Goal: Task Accomplishment & Management: Use online tool/utility

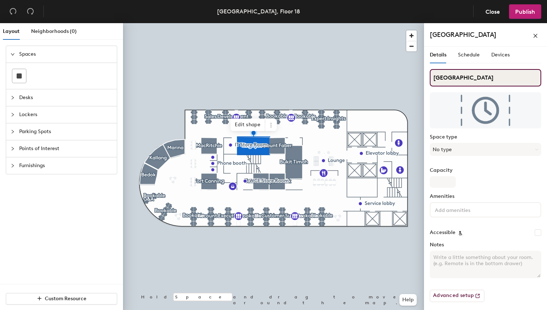
click at [477, 80] on input "[GEOGRAPHIC_DATA]" at bounding box center [485, 77] width 111 height 17
type input "Singapore River"
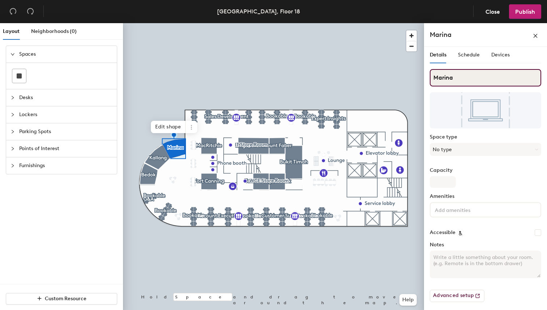
click at [474, 75] on input "Marina" at bounding box center [485, 77] width 111 height 17
type input "Marina Bay"
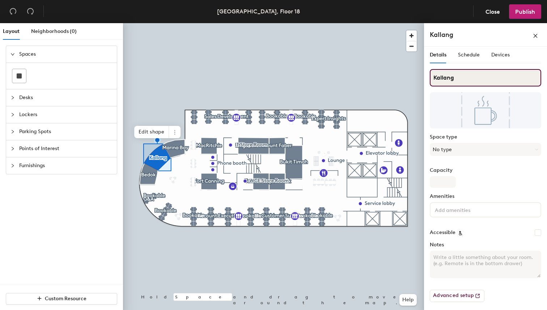
click at [464, 76] on input "Kallang" at bounding box center [485, 77] width 111 height 17
type input "Kallang River"
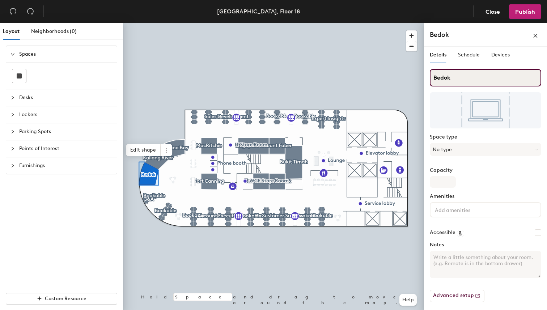
click at [461, 77] on input "Bedok" at bounding box center [485, 77] width 111 height 17
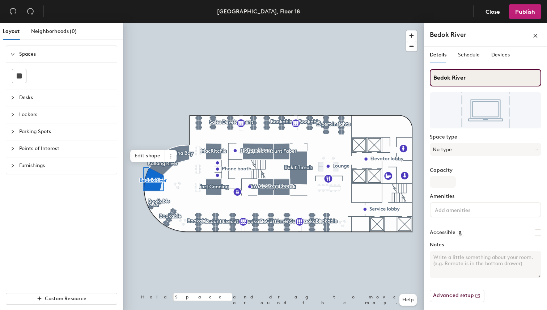
type input "Bedok River"
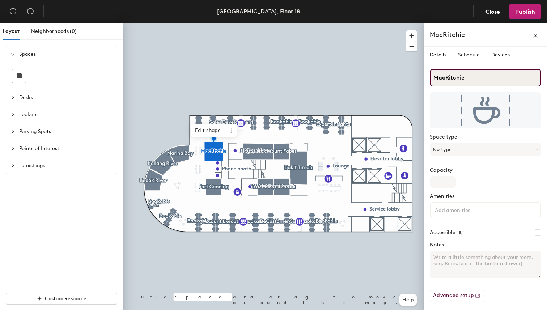
click at [479, 72] on input "MacRitchie" at bounding box center [485, 77] width 111 height 17
click at [482, 77] on input "MacRitchie" at bounding box center [485, 77] width 111 height 17
click at [465, 78] on input "MacRitchie Reservoir" at bounding box center [485, 77] width 111 height 17
type input "MacRitchie Reservoir"
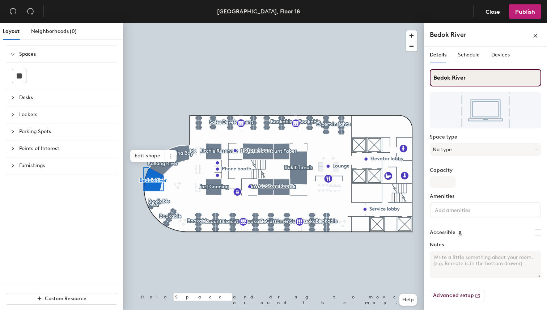
click at [457, 81] on input "Bedok River" at bounding box center [485, 77] width 111 height 17
paste input "eservoi"
type input "[GEOGRAPHIC_DATA]"
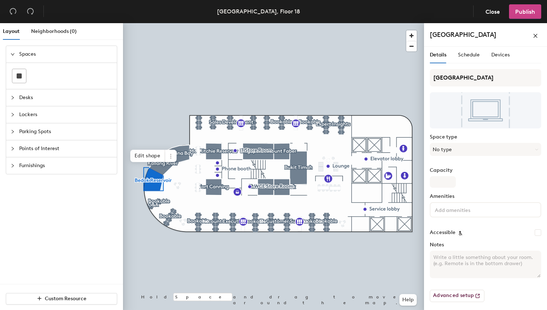
click at [532, 5] on button "Publish" at bounding box center [525, 11] width 32 height 14
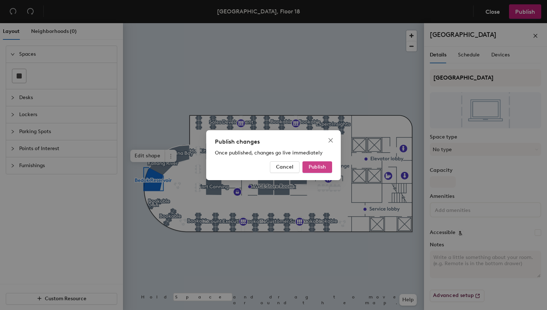
click at [327, 165] on button "Publish" at bounding box center [317, 167] width 30 height 12
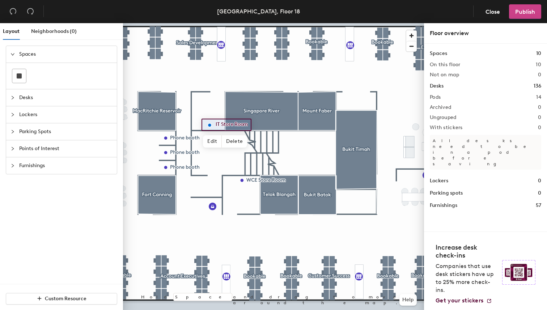
click at [528, 18] on button "Publish" at bounding box center [525, 11] width 32 height 14
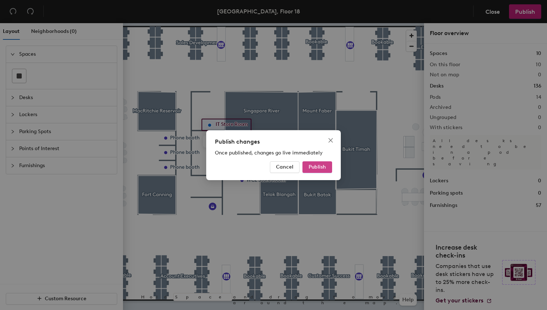
click at [312, 164] on span "Publish" at bounding box center [316, 167] width 17 height 6
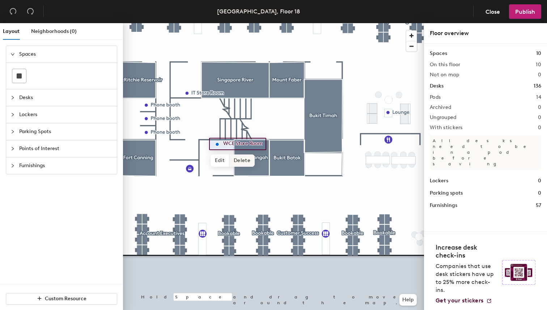
click at [249, 162] on span "Delete" at bounding box center [241, 160] width 25 height 12
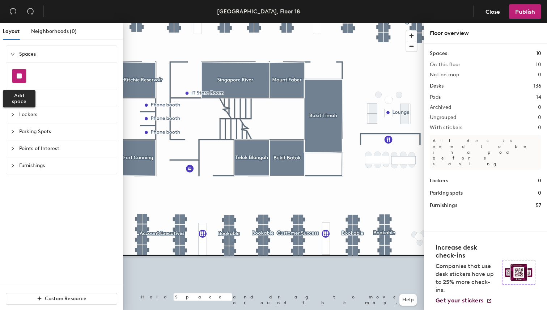
click at [18, 76] on rect at bounding box center [19, 75] width 5 height 5
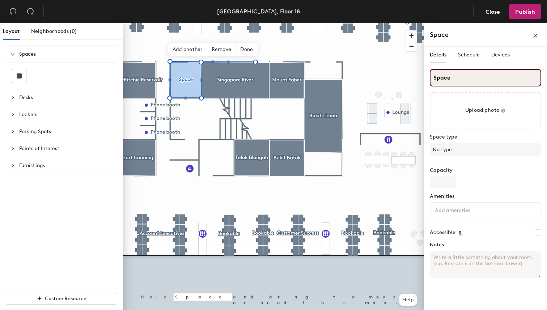
click at [481, 76] on input "Space" at bounding box center [485, 77] width 111 height 17
type input "IT Store Room"
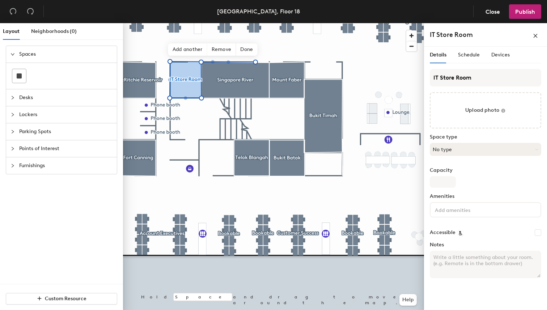
click at [463, 144] on button "No type" at bounding box center [485, 149] width 111 height 13
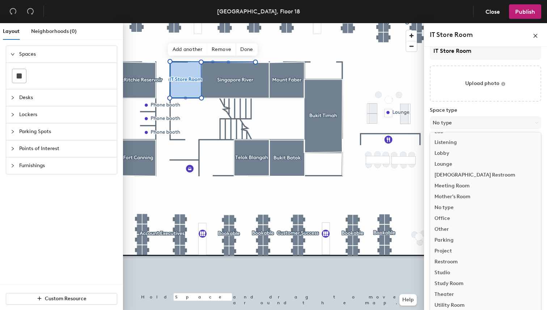
scroll to position [162, 0]
click at [450, 293] on div "Utility Room" at bounding box center [485, 293] width 111 height 11
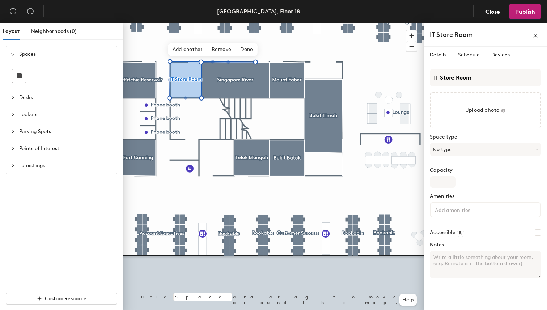
scroll to position [0, 0]
click at [469, 57] on span "Schedule" at bounding box center [469, 55] width 22 height 6
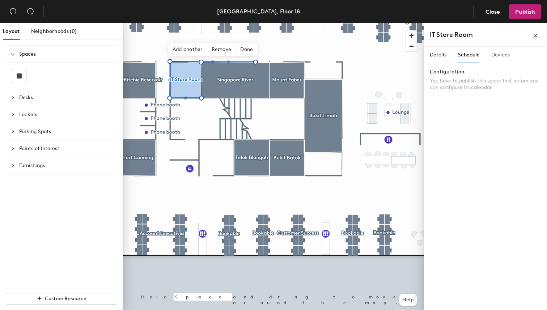
click at [506, 50] on div "Devices" at bounding box center [500, 55] width 18 height 17
click at [435, 57] on span "Details" at bounding box center [438, 55] width 17 height 6
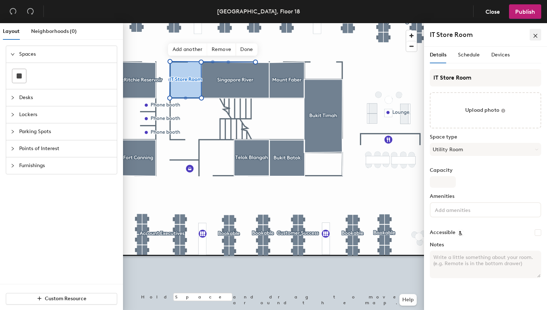
click at [534, 36] on icon "close" at bounding box center [535, 35] width 5 height 5
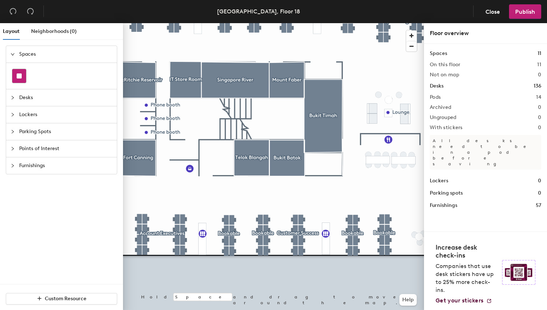
click at [23, 82] on div at bounding box center [19, 76] width 14 height 14
click at [24, 78] on div at bounding box center [19, 76] width 14 height 14
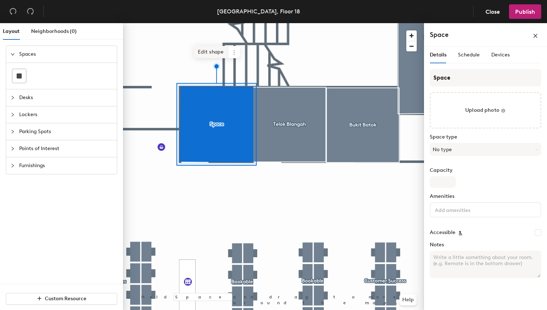
click at [214, 51] on span "Edit shape" at bounding box center [210, 52] width 35 height 12
